Goal: Complete application form: Complete application form

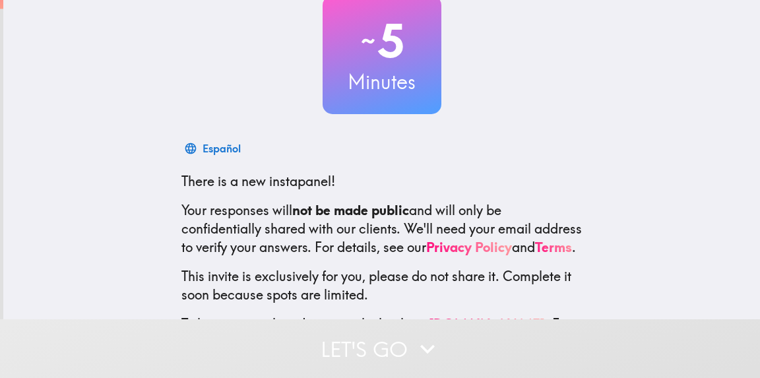
scroll to position [170, 0]
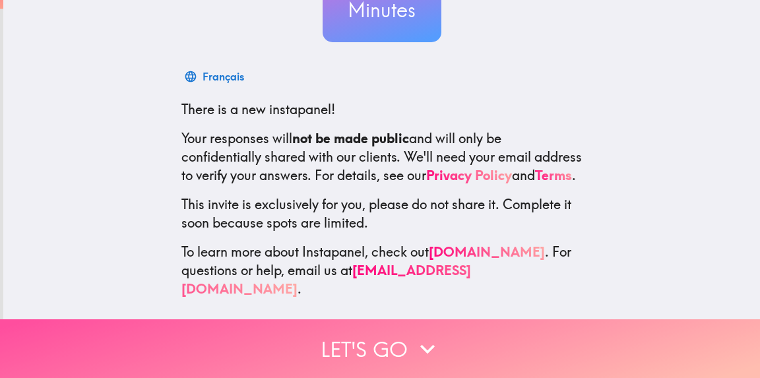
click at [340, 345] on button "Let's go" at bounding box center [380, 348] width 760 height 59
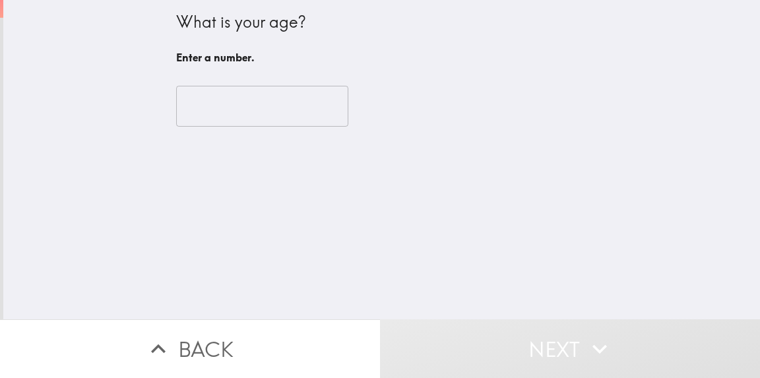
click at [253, 119] on input "number" at bounding box center [262, 106] width 172 height 41
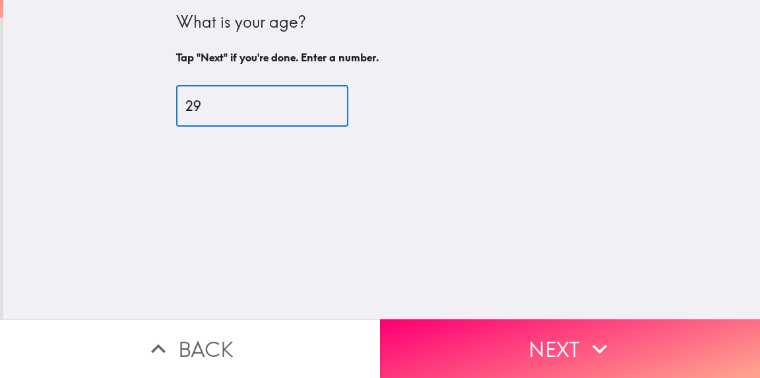
type input "29"
click at [555, 354] on button "Next" at bounding box center [570, 348] width 380 height 59
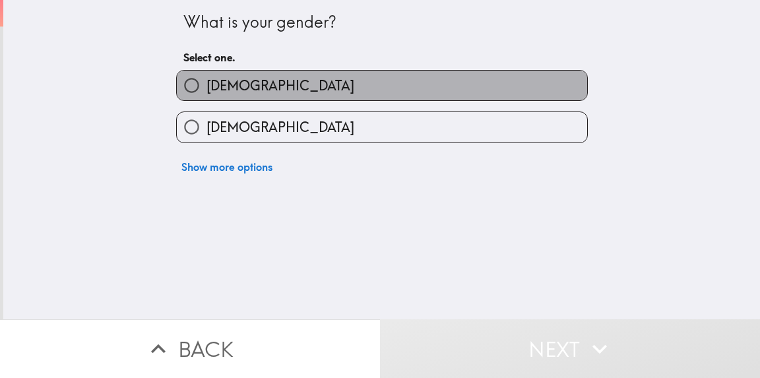
click at [314, 89] on label "[DEMOGRAPHIC_DATA]" at bounding box center [382, 86] width 410 height 30
click at [207, 89] on input "[DEMOGRAPHIC_DATA]" at bounding box center [192, 86] width 30 height 30
radio input "true"
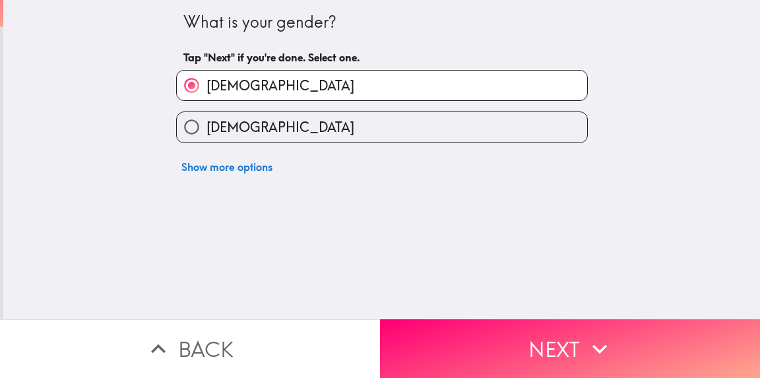
click at [534, 361] on button "Next" at bounding box center [570, 348] width 380 height 59
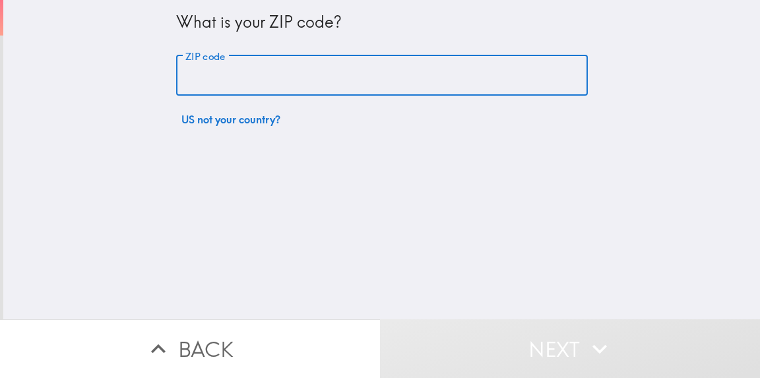
click at [286, 69] on input "ZIP code" at bounding box center [382, 75] width 412 height 41
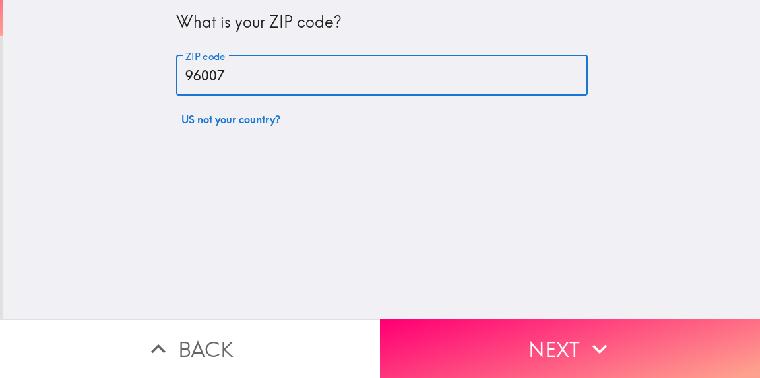
type input "96007"
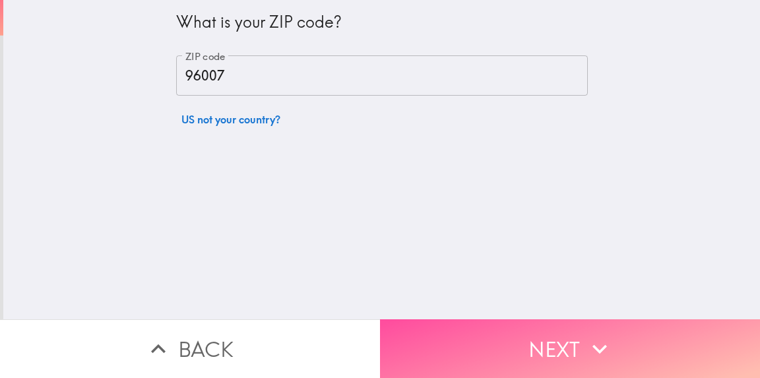
click at [470, 342] on button "Next" at bounding box center [570, 348] width 380 height 59
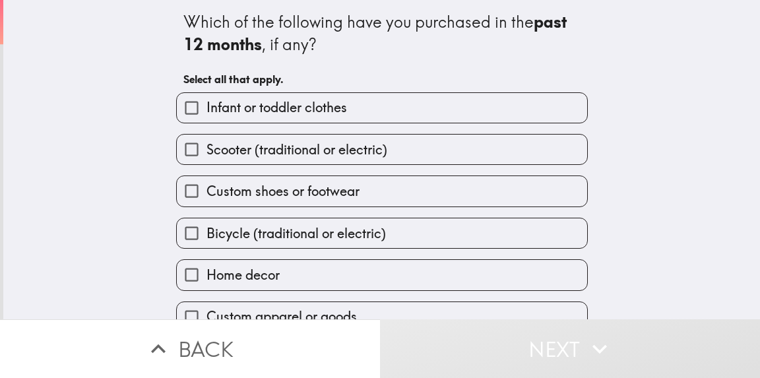
click at [253, 283] on span "Home decor" at bounding box center [243, 275] width 73 height 18
click at [207, 283] on input "Home decor" at bounding box center [192, 275] width 30 height 30
checkbox input "true"
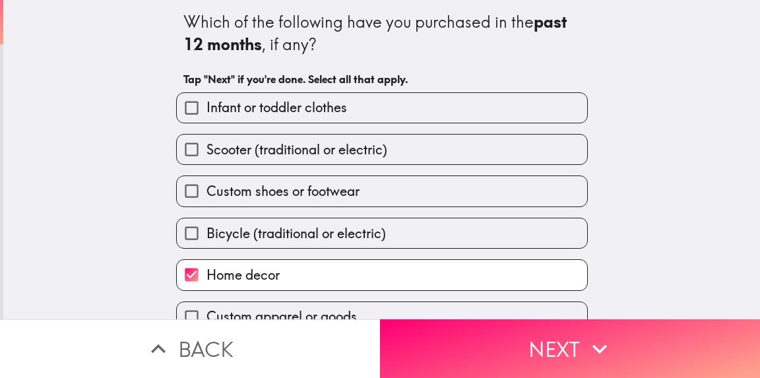
click at [255, 192] on span "Custom shoes or footwear" at bounding box center [283, 191] width 153 height 18
click at [207, 192] on input "Custom shoes or footwear" at bounding box center [192, 191] width 30 height 30
checkbox input "true"
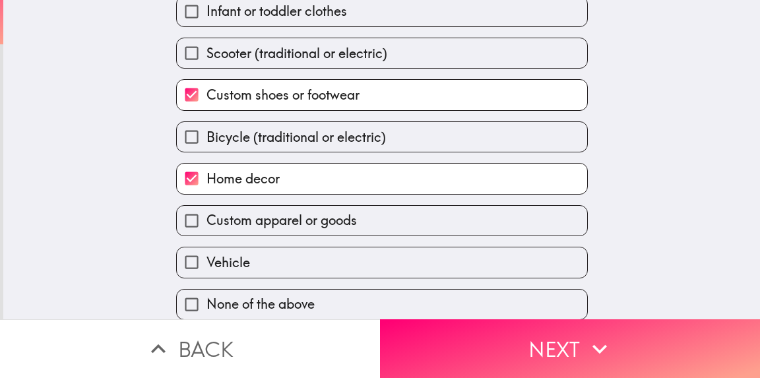
scroll to position [110, 0]
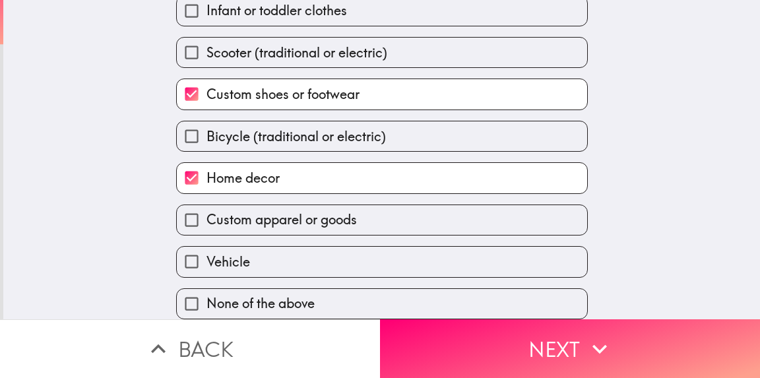
click at [254, 218] on span "Custom apparel or goods" at bounding box center [282, 219] width 150 height 18
click at [207, 218] on input "Custom apparel or goods" at bounding box center [192, 220] width 30 height 30
checkbox input "true"
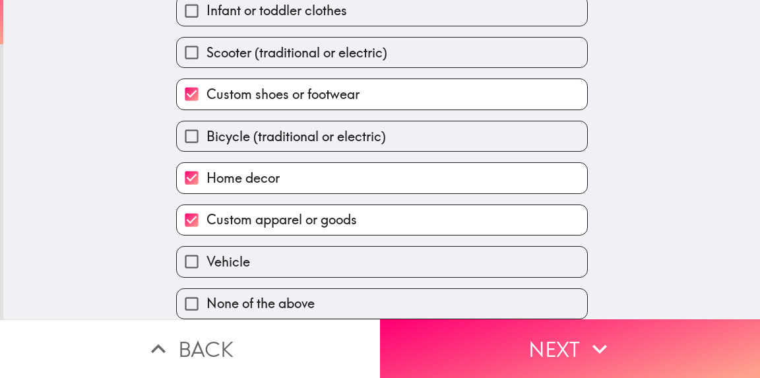
click at [437, 336] on button "Next" at bounding box center [570, 348] width 380 height 59
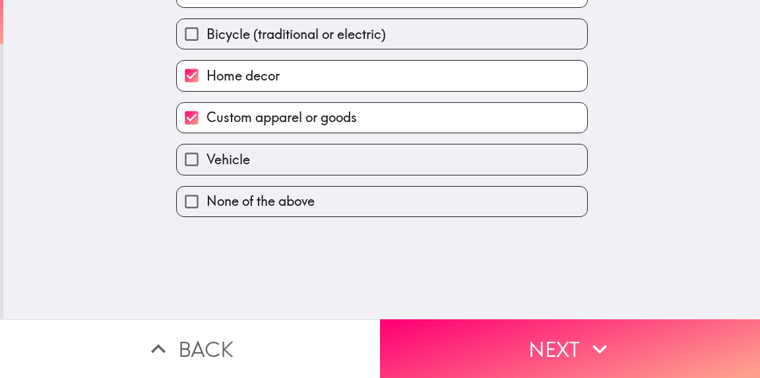
scroll to position [0, 0]
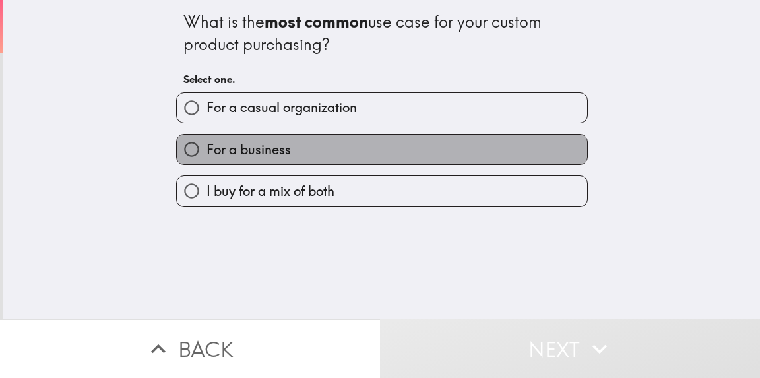
click at [261, 155] on span "For a business" at bounding box center [249, 150] width 84 height 18
click at [207, 155] on input "For a business" at bounding box center [192, 150] width 30 height 30
radio input "true"
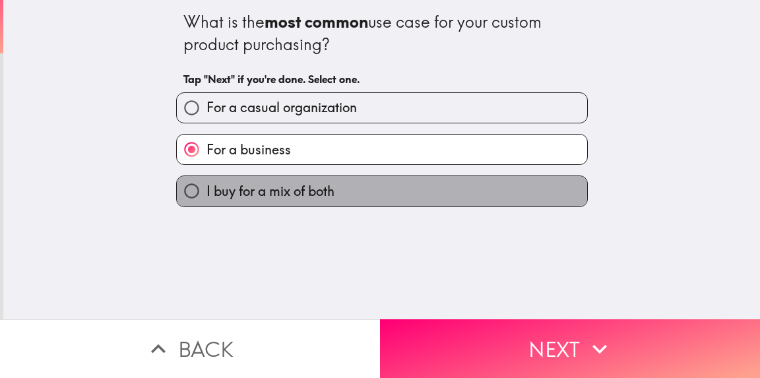
click at [274, 189] on span "I buy for a mix of both" at bounding box center [271, 191] width 128 height 18
click at [207, 189] on input "I buy for a mix of both" at bounding box center [192, 191] width 30 height 30
radio input "true"
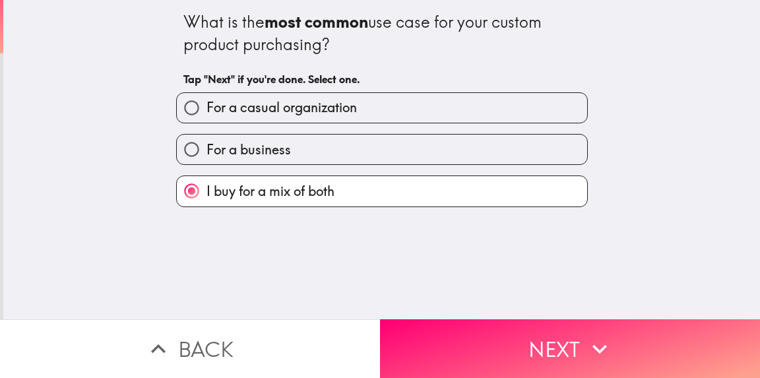
click at [591, 340] on icon "button" at bounding box center [599, 349] width 29 height 29
